Goal: Information Seeking & Learning: Learn about a topic

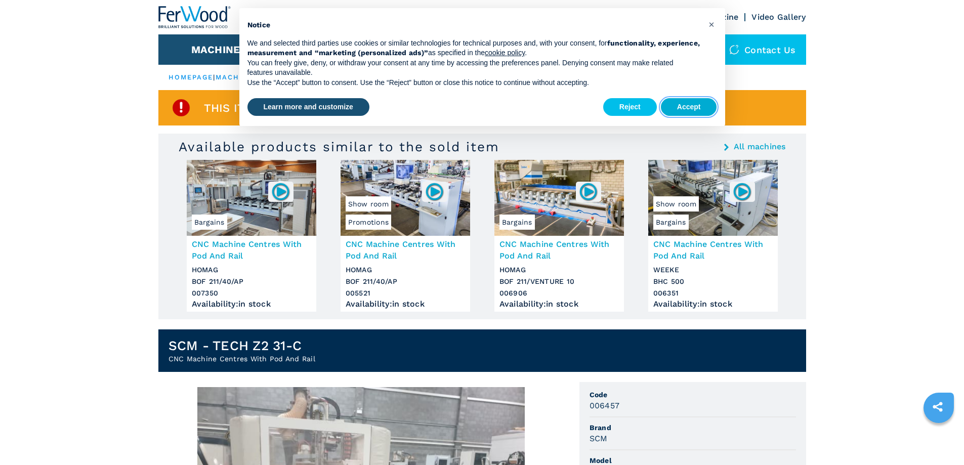
click at [696, 104] on button "Accept" at bounding box center [689, 107] width 56 height 18
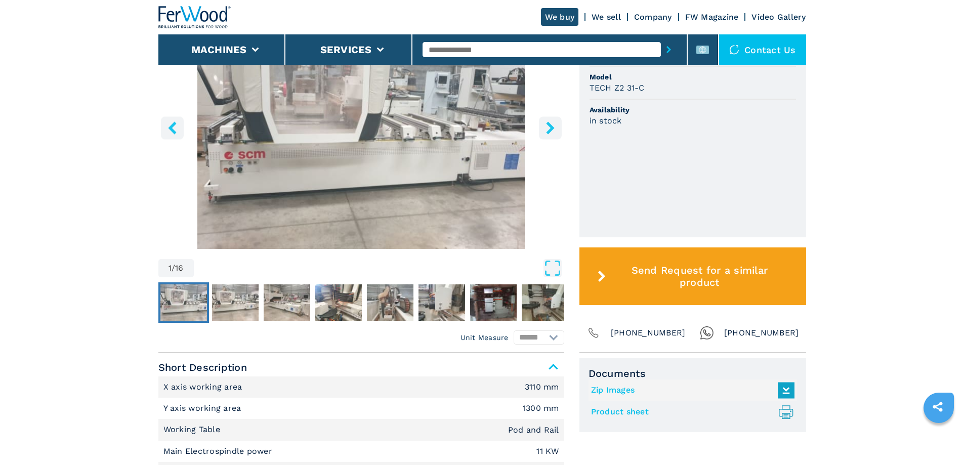
scroll to position [405, 0]
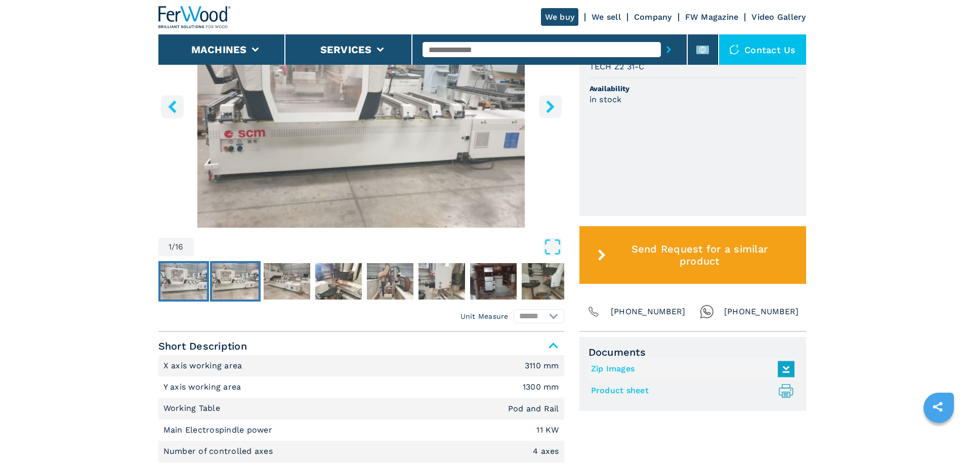
click at [249, 287] on img "Go to Slide 2" at bounding box center [235, 281] width 47 height 36
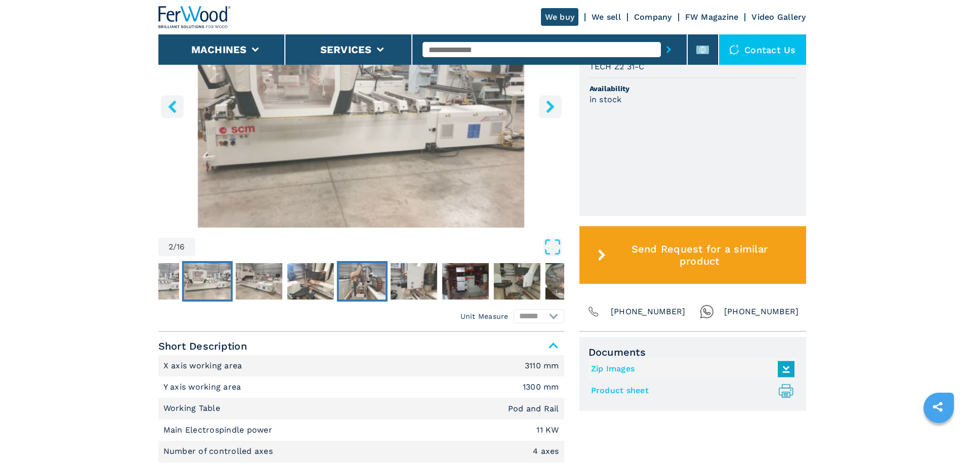
click at [346, 286] on img "Go to Slide 5" at bounding box center [362, 281] width 47 height 36
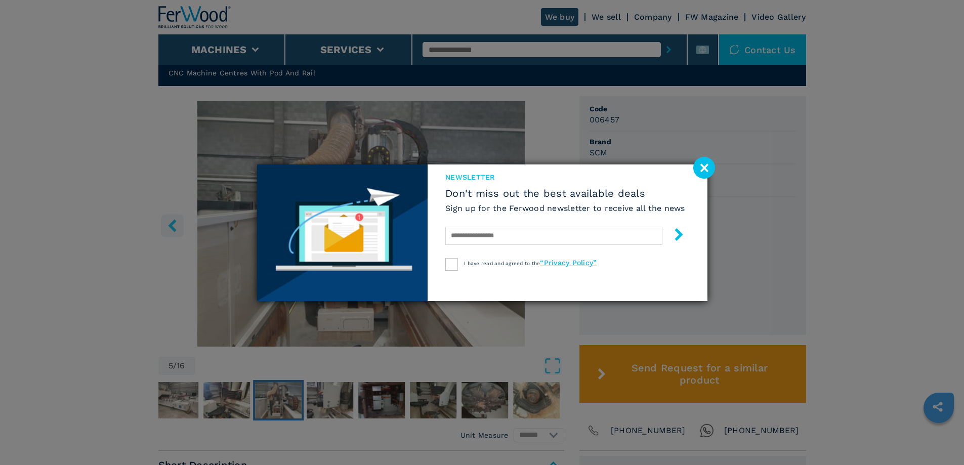
scroll to position [304, 0]
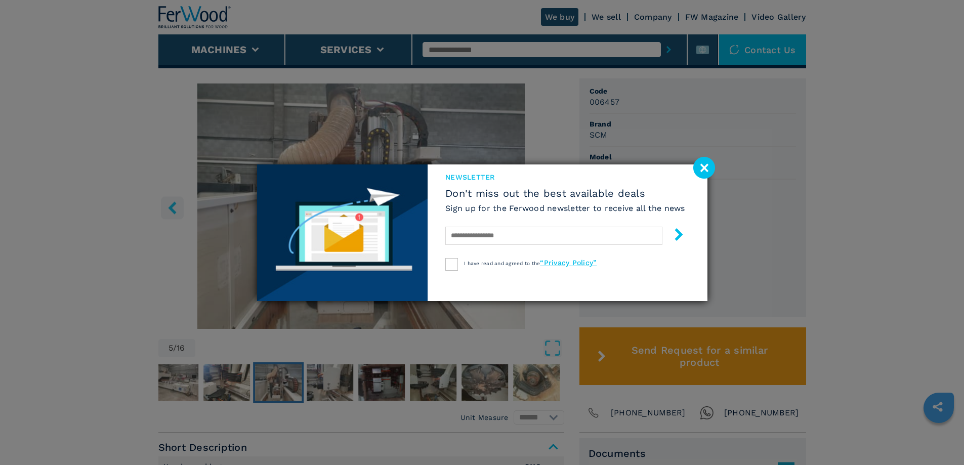
click at [706, 171] on image at bounding box center [704, 168] width 22 height 22
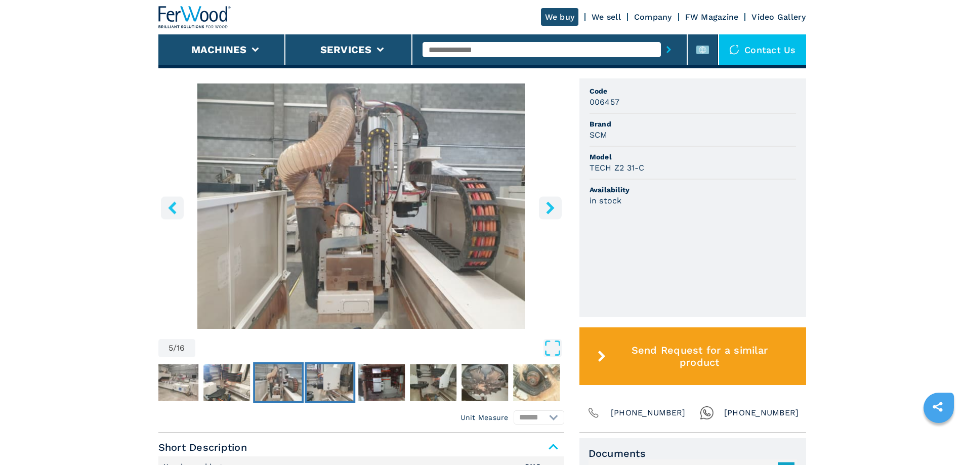
click at [352, 382] on img "Go to Slide 6" at bounding box center [330, 382] width 47 height 36
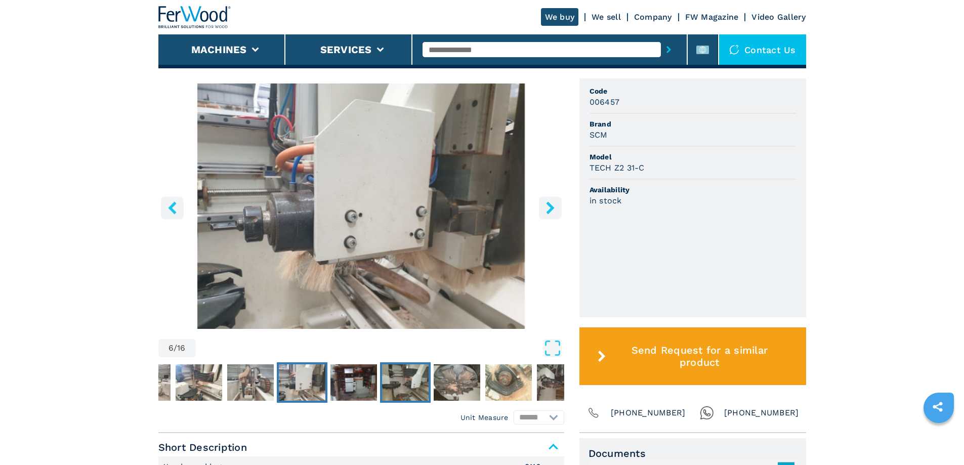
click at [390, 382] on img "Go to Slide 8" at bounding box center [405, 382] width 47 height 36
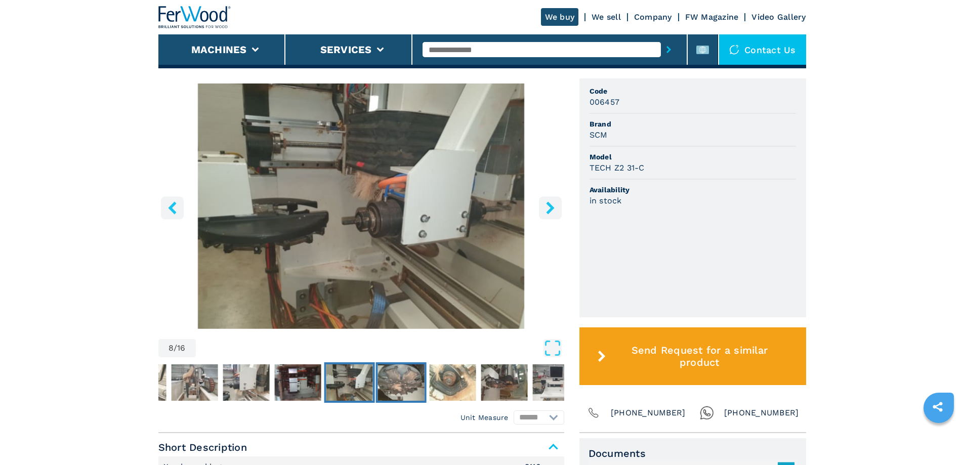
click at [393, 383] on img "Go to Slide 9" at bounding box center [401, 382] width 47 height 36
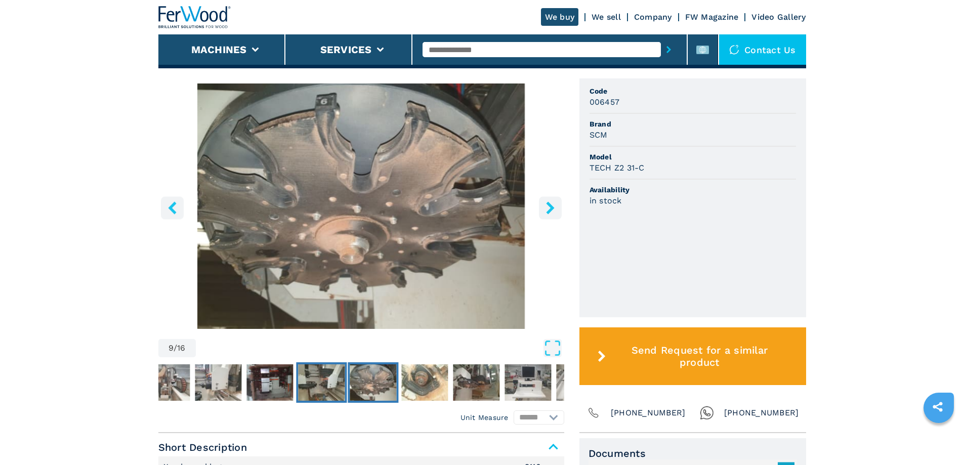
click at [328, 389] on img "Go to Slide 8" at bounding box center [321, 382] width 47 height 36
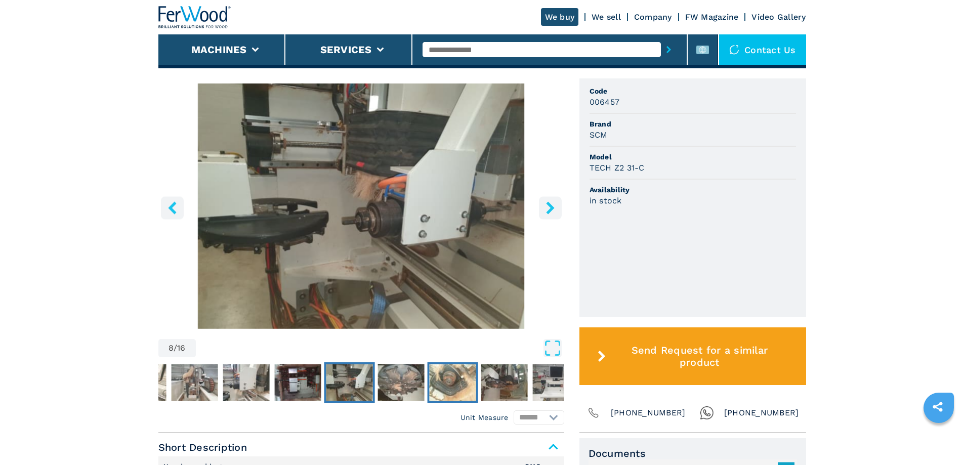
click at [441, 382] on img "Go to Slide 10" at bounding box center [452, 382] width 47 height 36
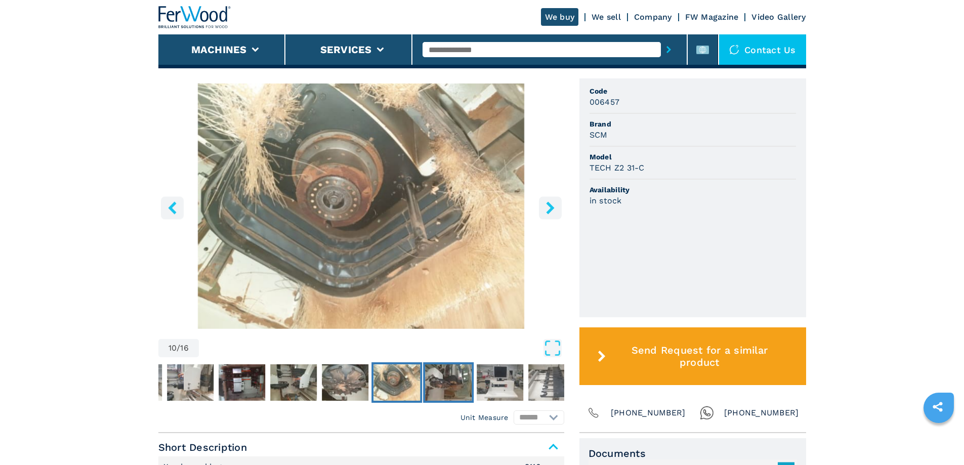
click at [433, 385] on img "Go to Slide 11" at bounding box center [448, 382] width 47 height 36
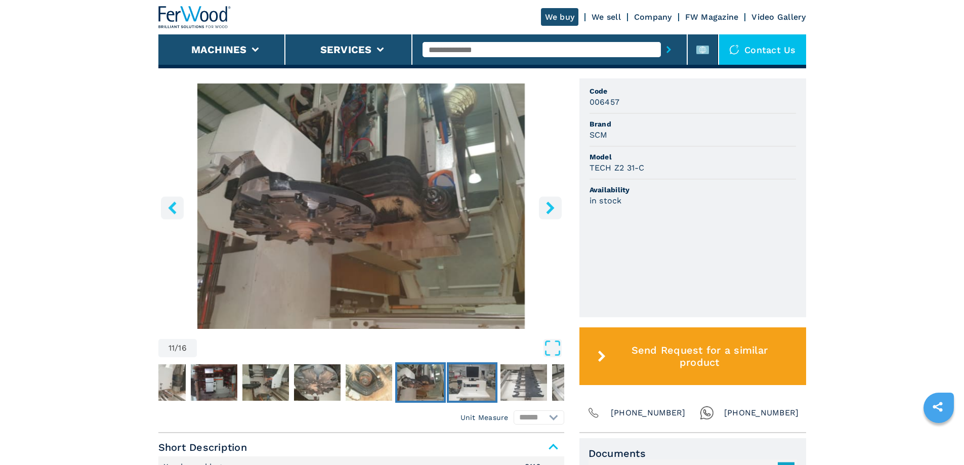
click at [471, 389] on img "Go to Slide 12" at bounding box center [472, 382] width 47 height 36
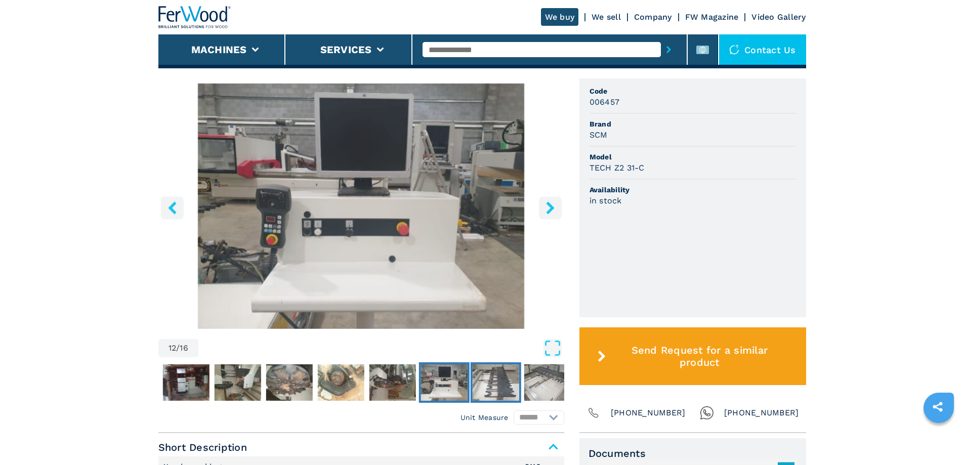
click at [504, 389] on img "Go to Slide 13" at bounding box center [495, 382] width 47 height 36
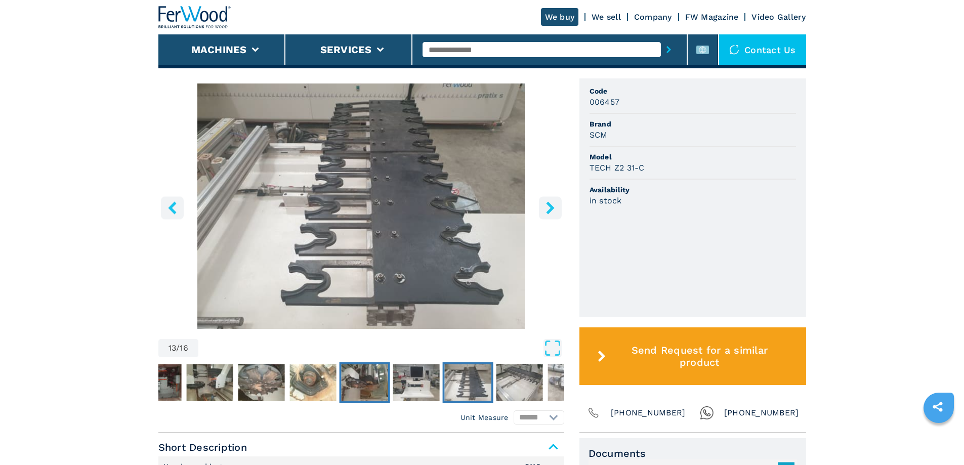
click at [374, 394] on img "Go to Slide 11" at bounding box center [364, 382] width 47 height 36
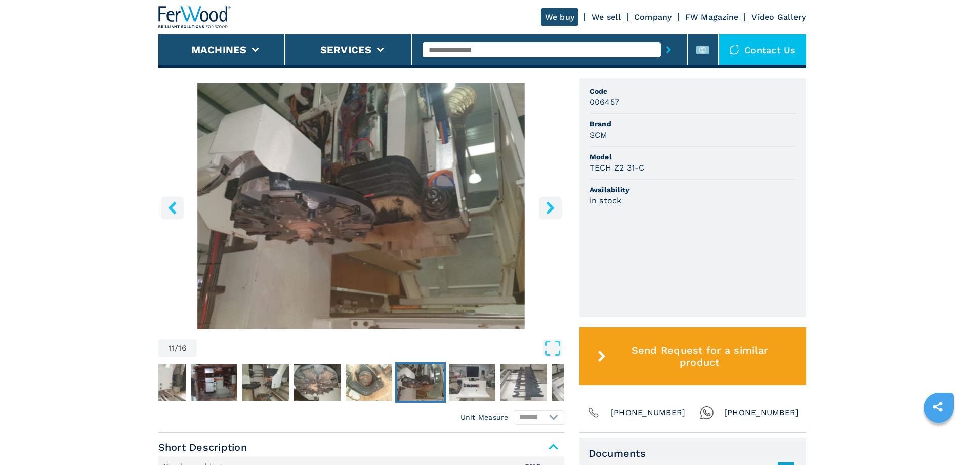
click at [458, 201] on img "Go to Slide 11" at bounding box center [361, 205] width 406 height 245
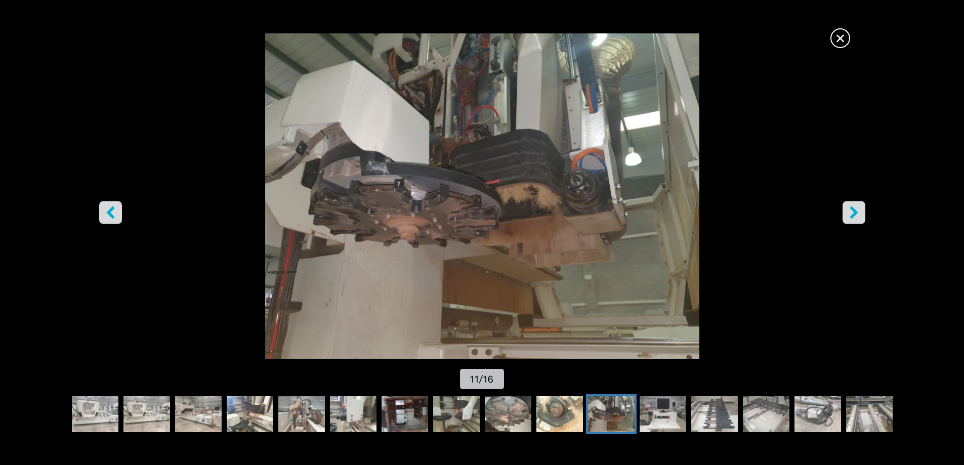
click at [853, 216] on icon "right-button" at bounding box center [854, 212] width 8 height 13
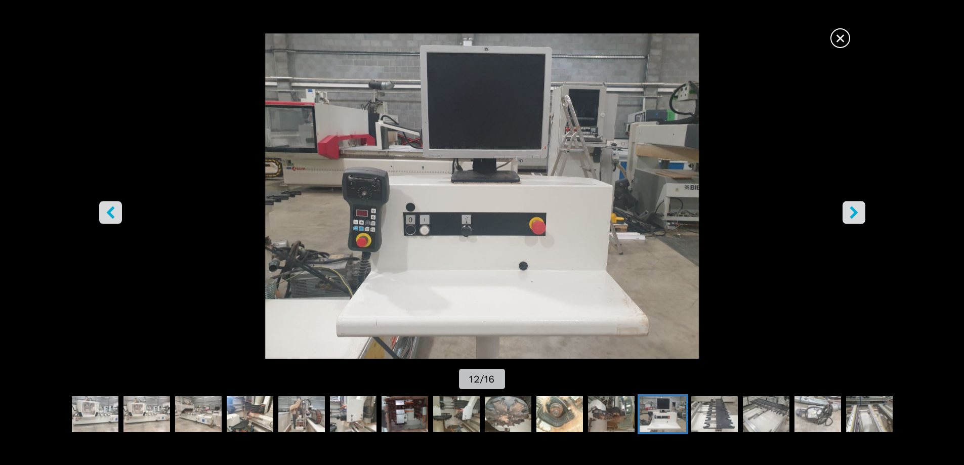
click at [852, 215] on icon "right-button" at bounding box center [854, 212] width 8 height 13
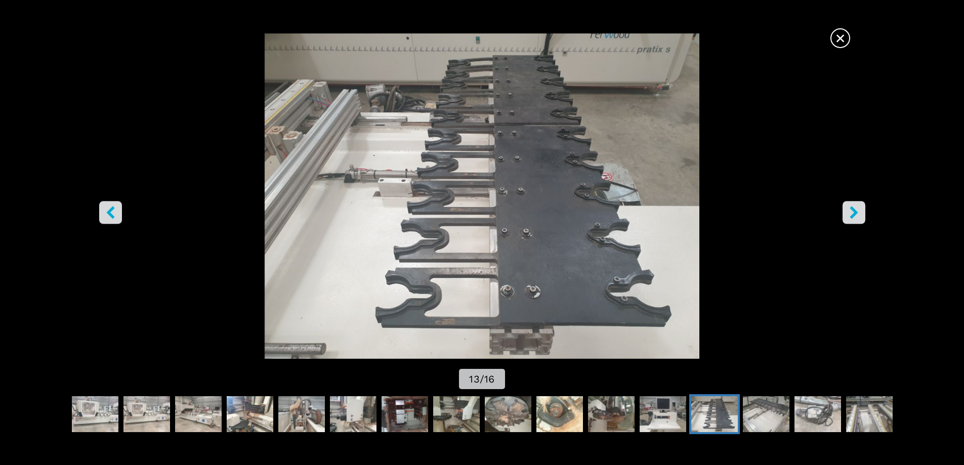
click at [852, 215] on icon "right-button" at bounding box center [854, 212] width 8 height 13
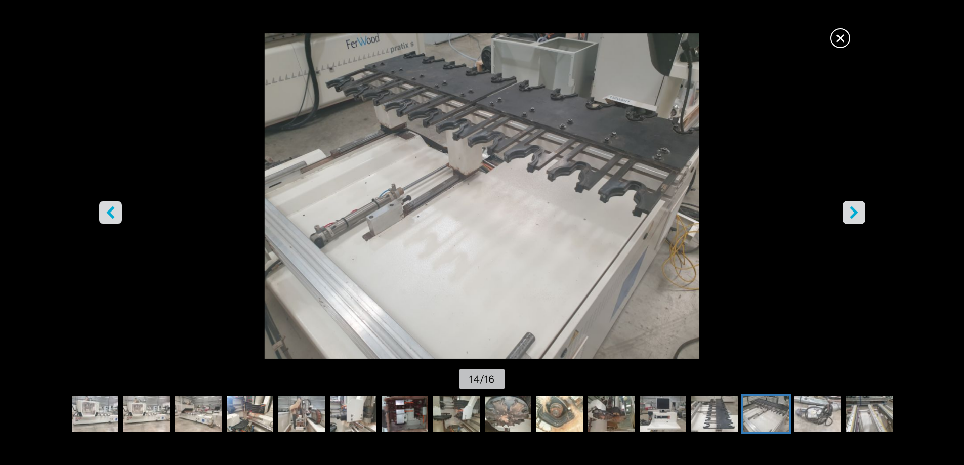
click at [119, 214] on button "left-button" at bounding box center [110, 212] width 23 height 23
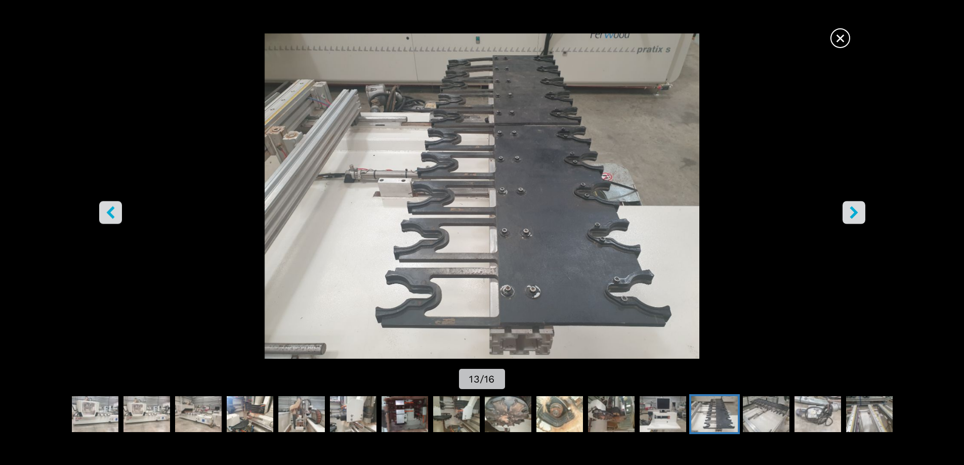
click at [849, 213] on icon "right-button" at bounding box center [854, 212] width 13 height 13
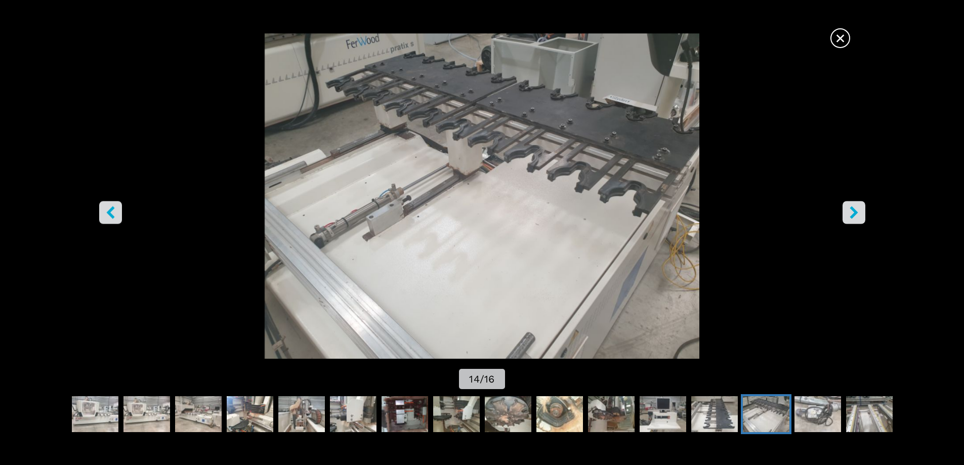
click at [852, 213] on icon "right-button" at bounding box center [854, 212] width 13 height 13
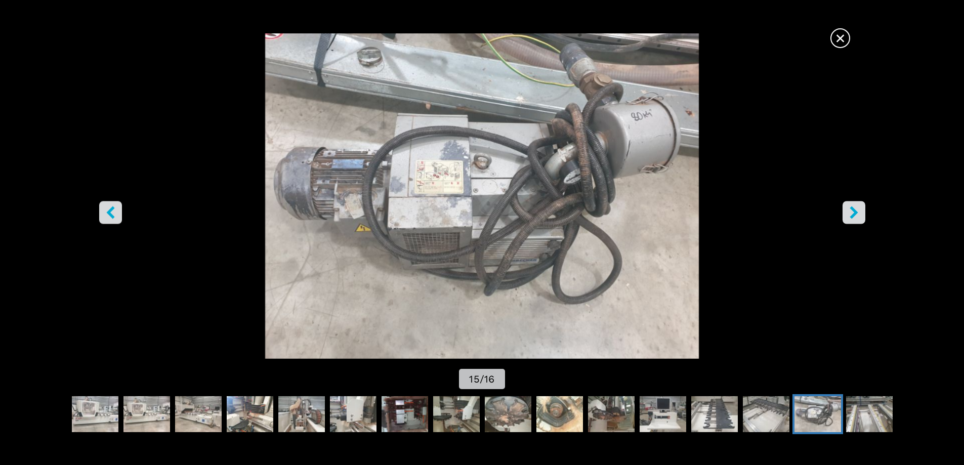
click at [843, 213] on button "right-button" at bounding box center [854, 212] width 23 height 23
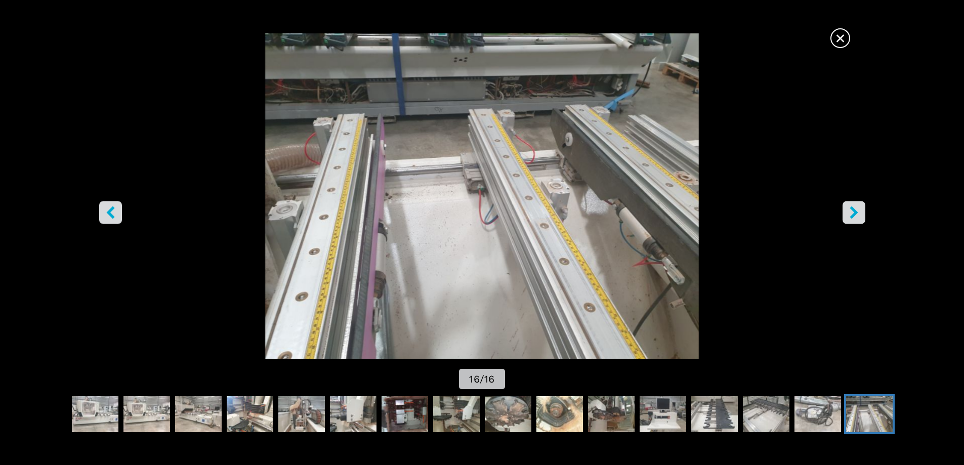
click at [843, 213] on button "right-button" at bounding box center [854, 212] width 23 height 23
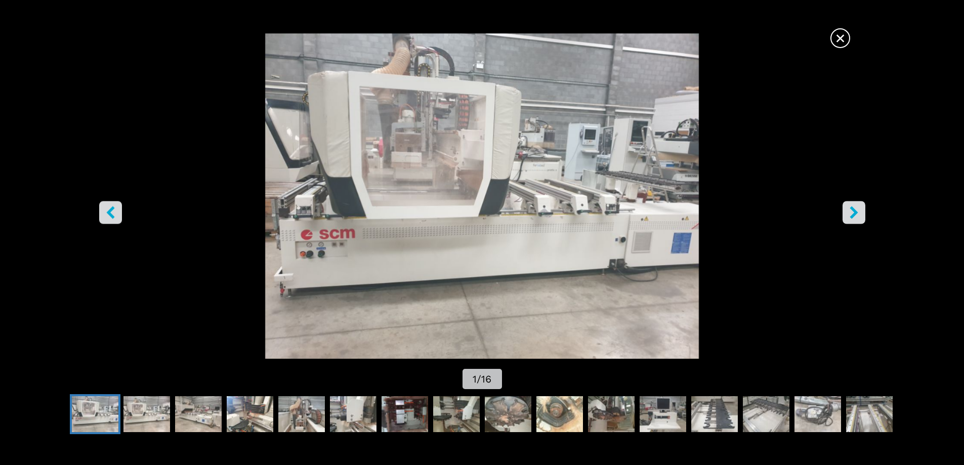
click at [841, 213] on img "Go to Slide 1" at bounding box center [482, 195] width 868 height 325
click at [845, 210] on button "right-button" at bounding box center [854, 212] width 23 height 23
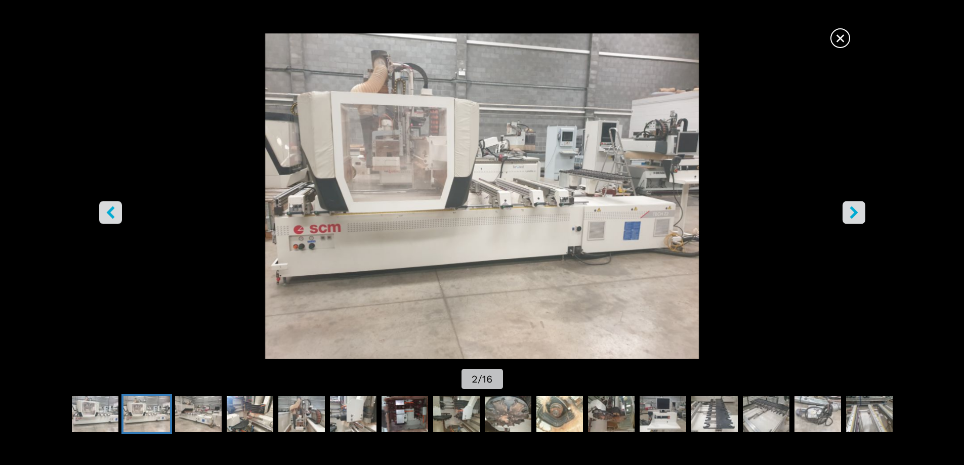
click at [853, 211] on icon "right-button" at bounding box center [854, 212] width 8 height 13
click at [857, 210] on icon "right-button" at bounding box center [854, 212] width 13 height 13
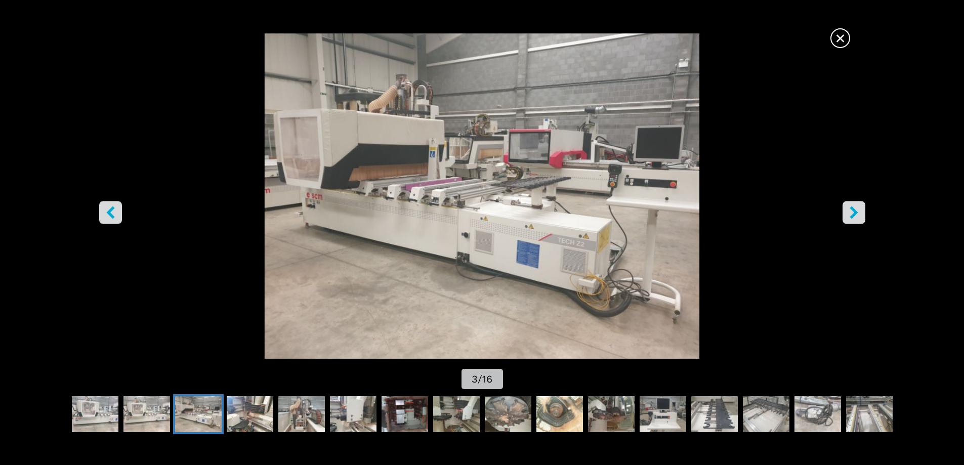
click at [857, 210] on icon "right-button" at bounding box center [854, 212] width 13 height 13
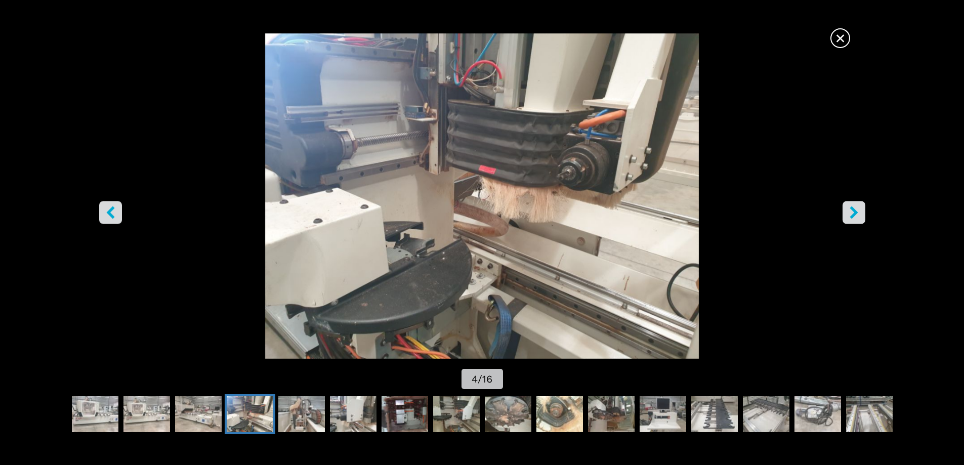
click at [857, 210] on icon "right-button" at bounding box center [854, 212] width 13 height 13
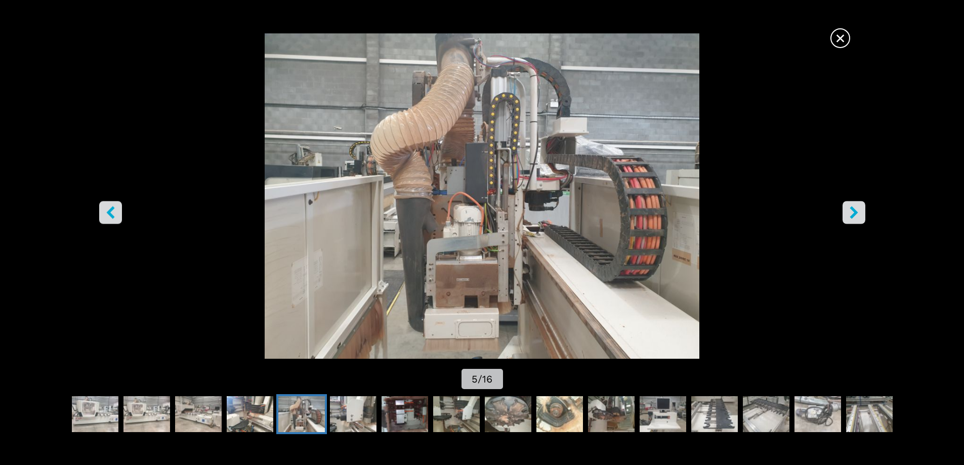
click at [857, 210] on icon "right-button" at bounding box center [854, 212] width 13 height 13
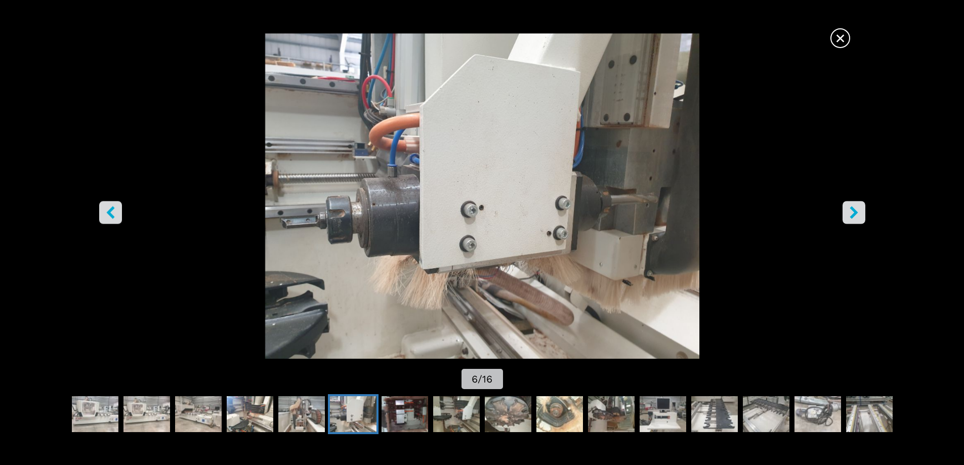
click at [857, 210] on icon "right-button" at bounding box center [854, 212] width 13 height 13
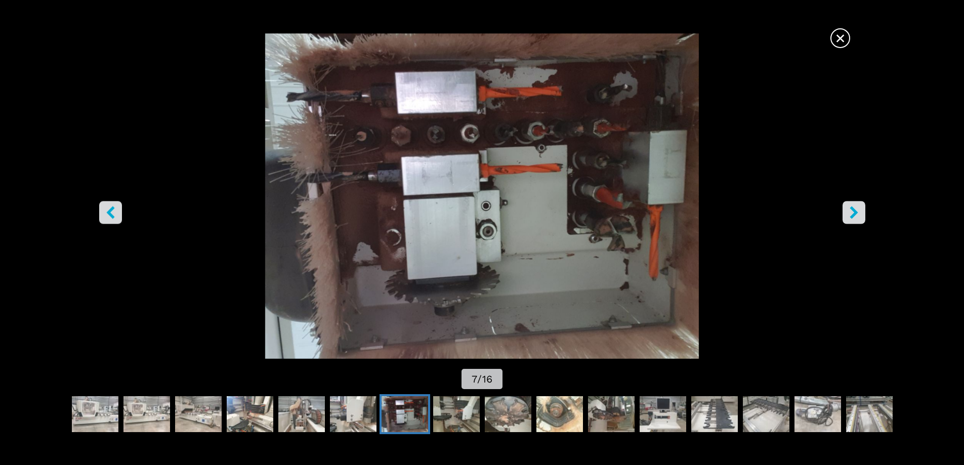
click at [843, 211] on button "right-button" at bounding box center [854, 212] width 23 height 23
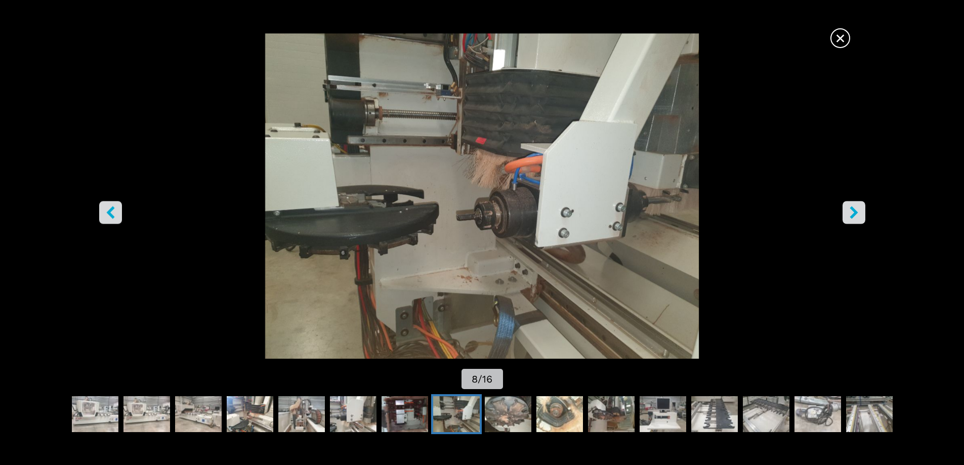
click at [849, 210] on icon "right-button" at bounding box center [854, 212] width 13 height 13
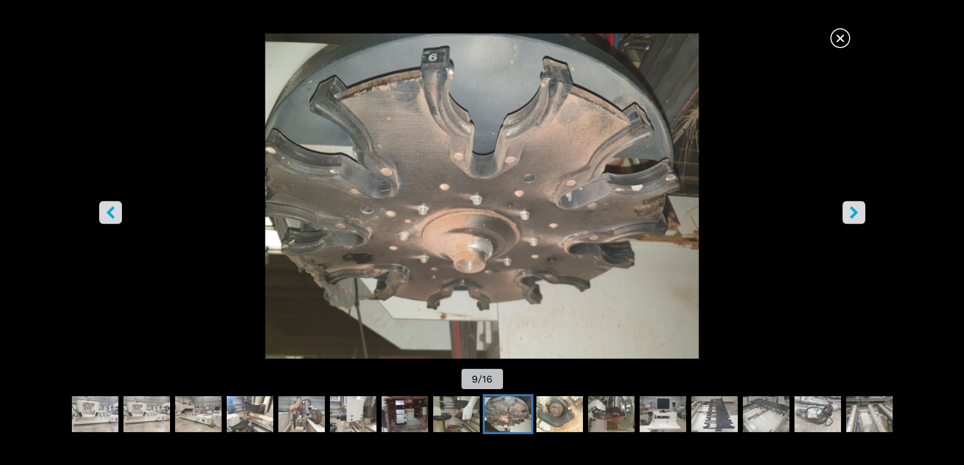
click at [841, 40] on span "×" at bounding box center [840, 36] width 18 height 18
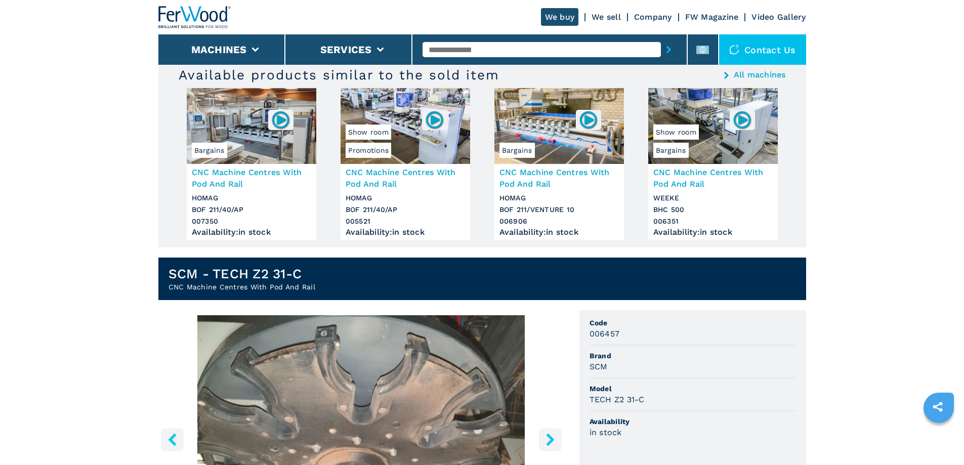
scroll to position [0, 0]
